Goal: Information Seeking & Learning: Learn about a topic

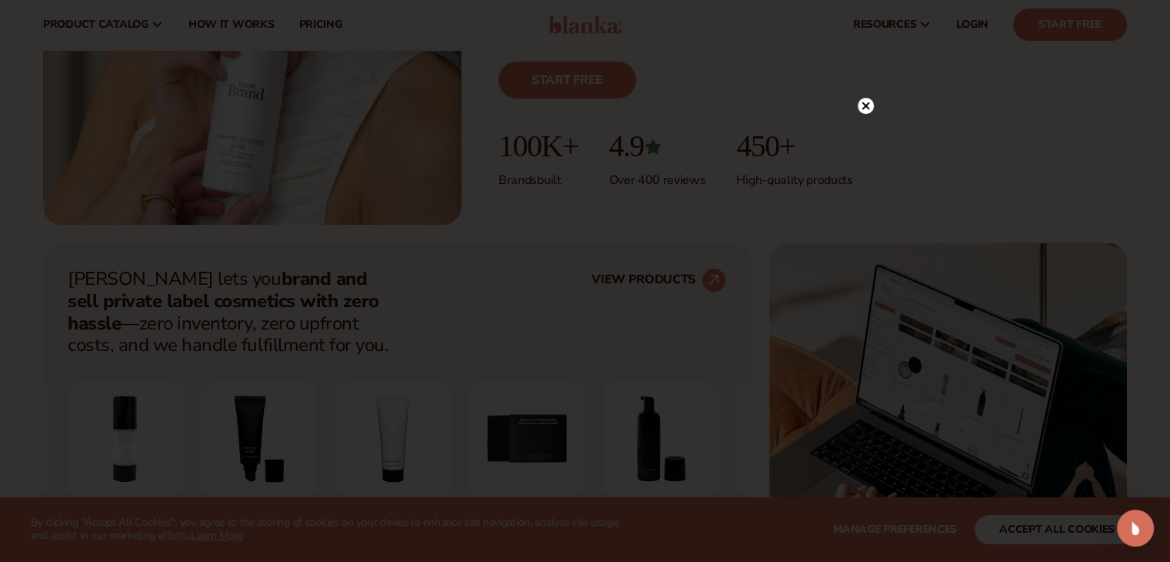
scroll to position [393, 0]
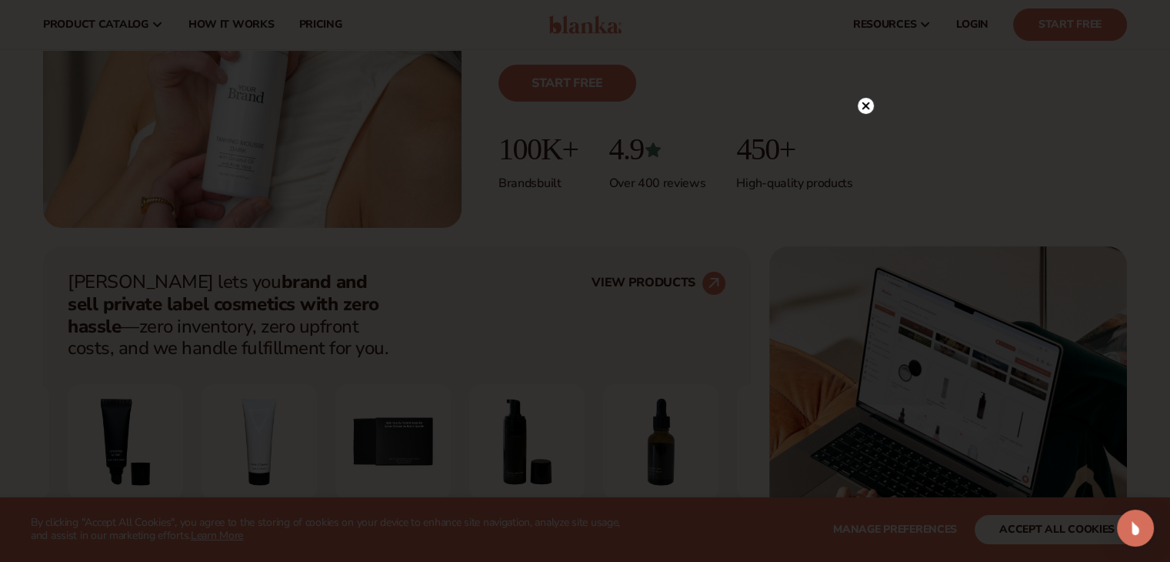
click at [866, 102] on circle at bounding box center [866, 106] width 16 height 16
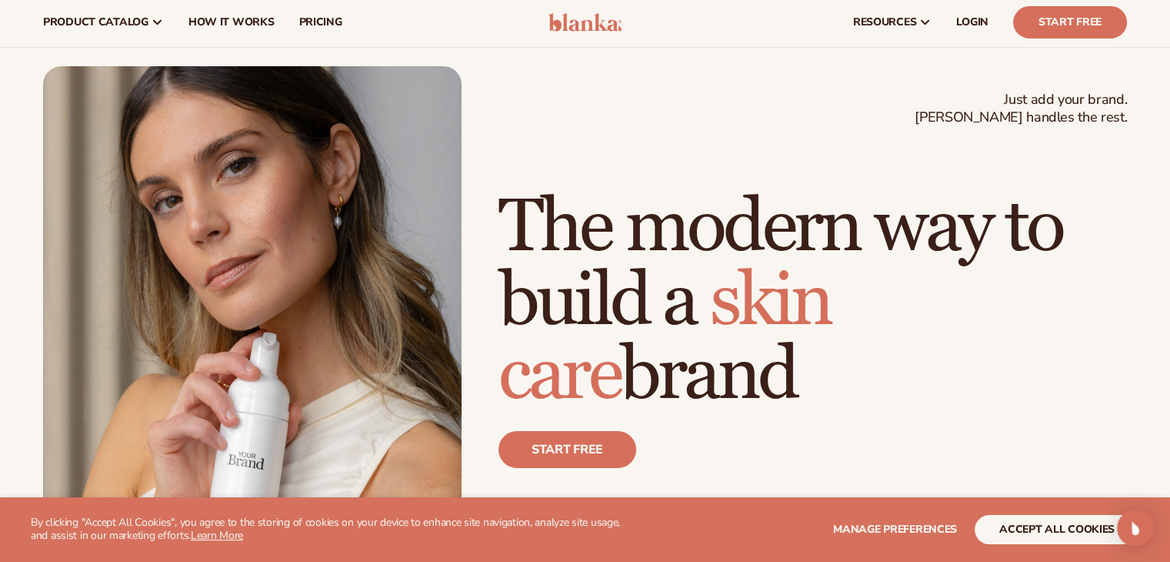
scroll to position [0, 0]
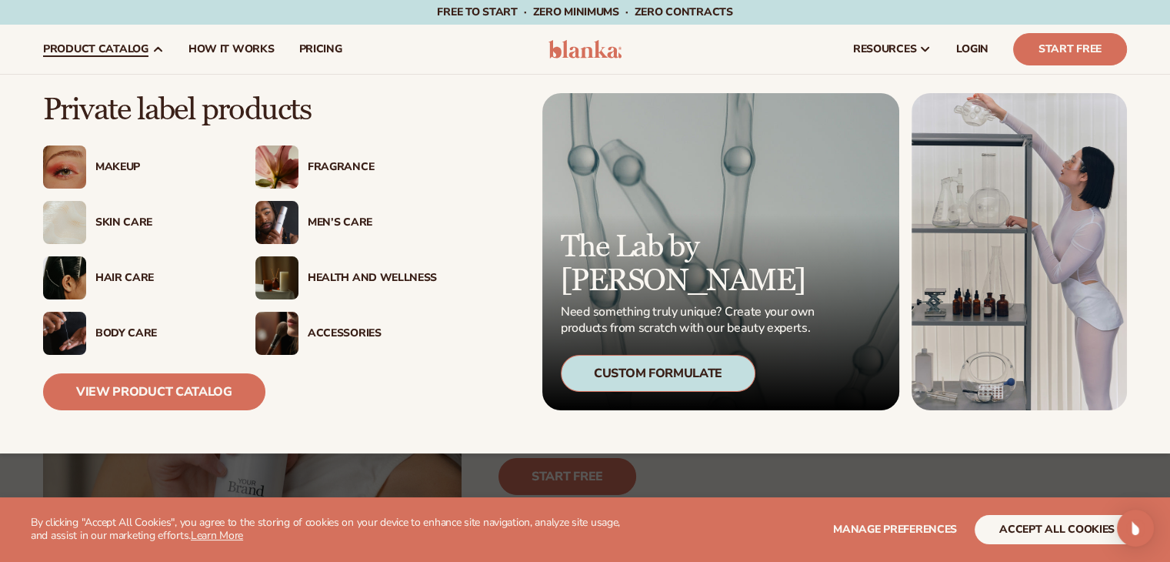
click at [107, 219] on div "Skin Care" at bounding box center [159, 222] width 129 height 13
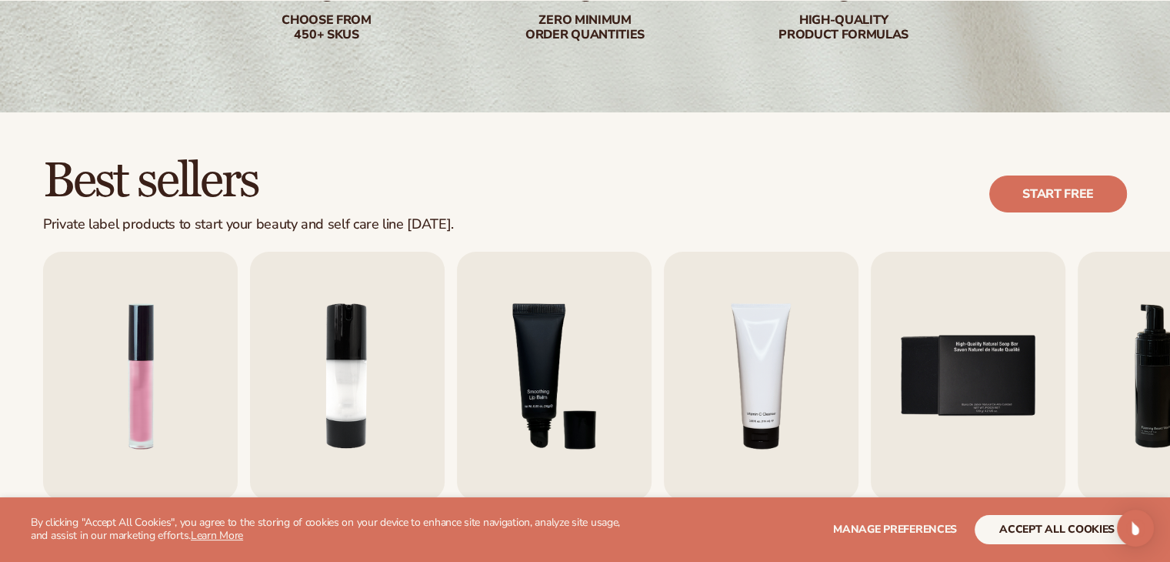
scroll to position [305, 0]
